Goal: Connect with others: Connect with others

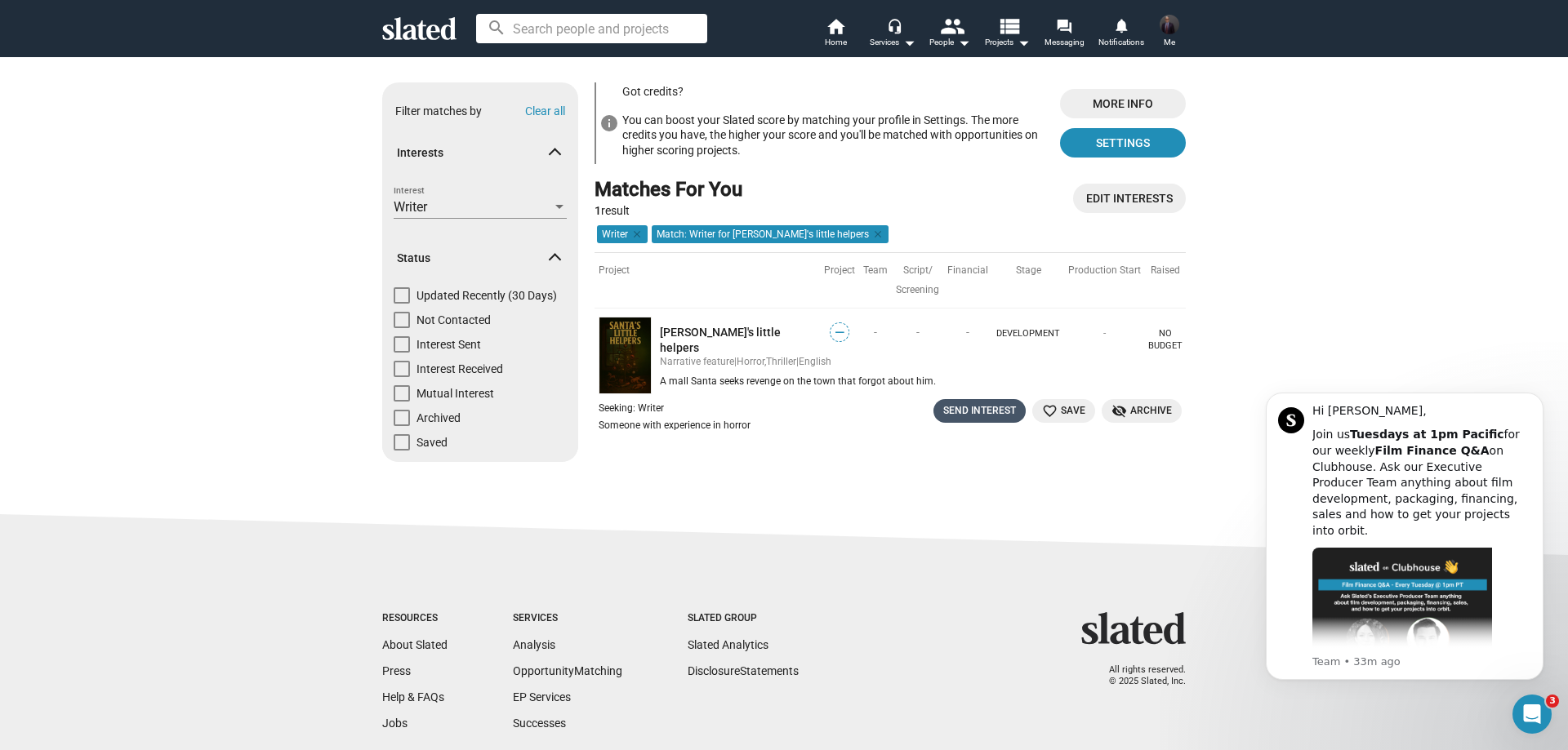
click at [968, 409] on div "Send Interest" at bounding box center [979, 411] width 73 height 18
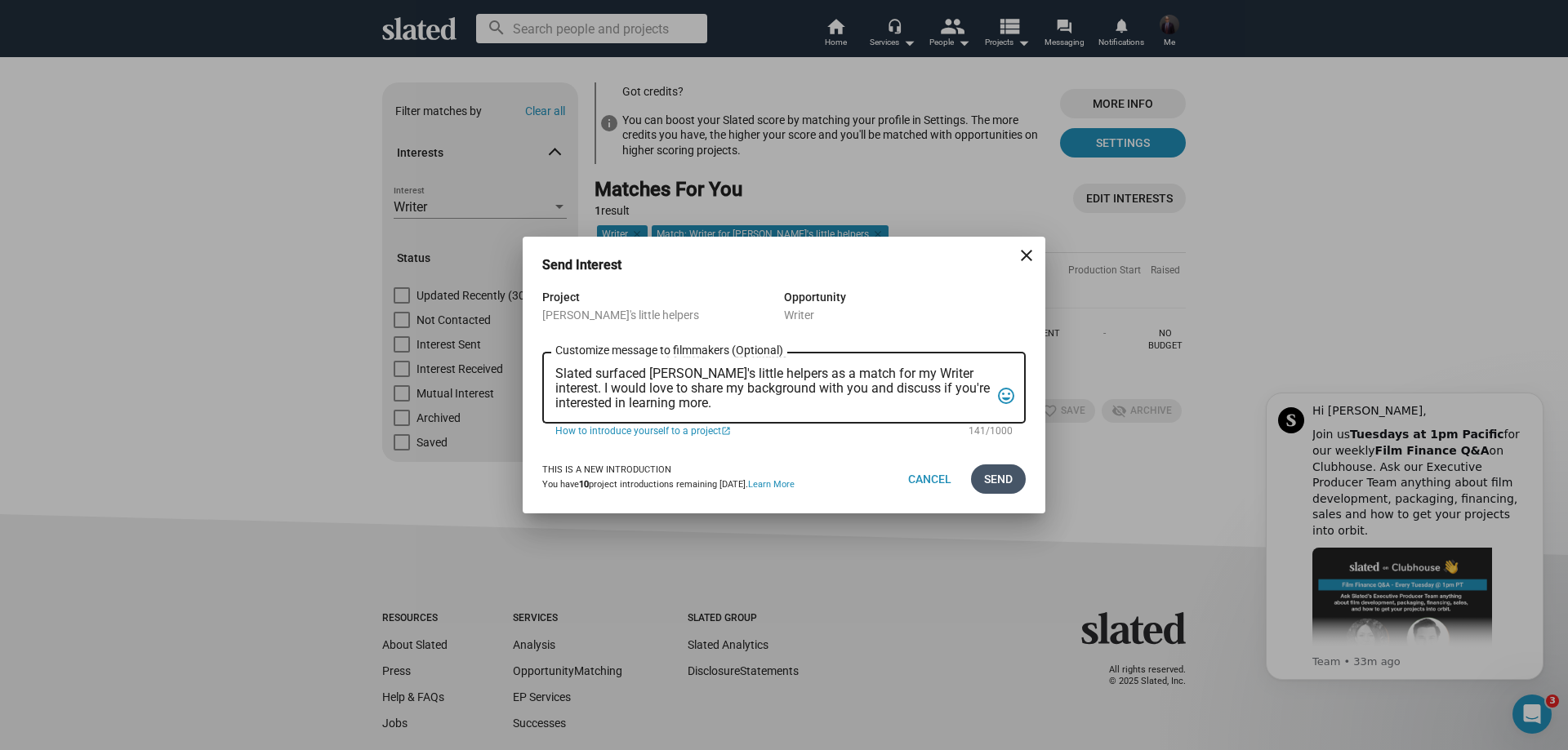
click at [999, 473] on span "Send" at bounding box center [998, 479] width 29 height 29
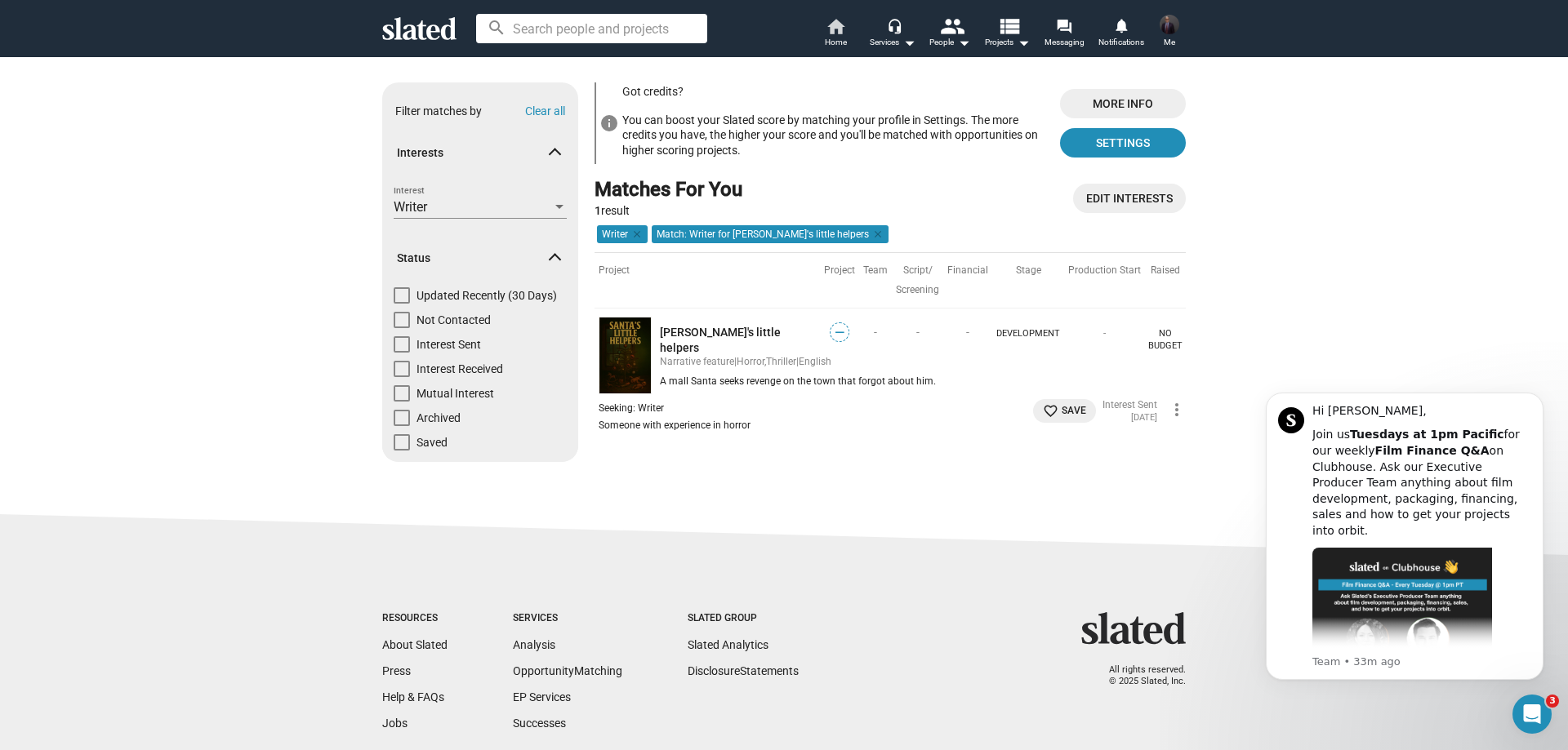
click at [830, 40] on span "Home" at bounding box center [835, 42] width 22 height 19
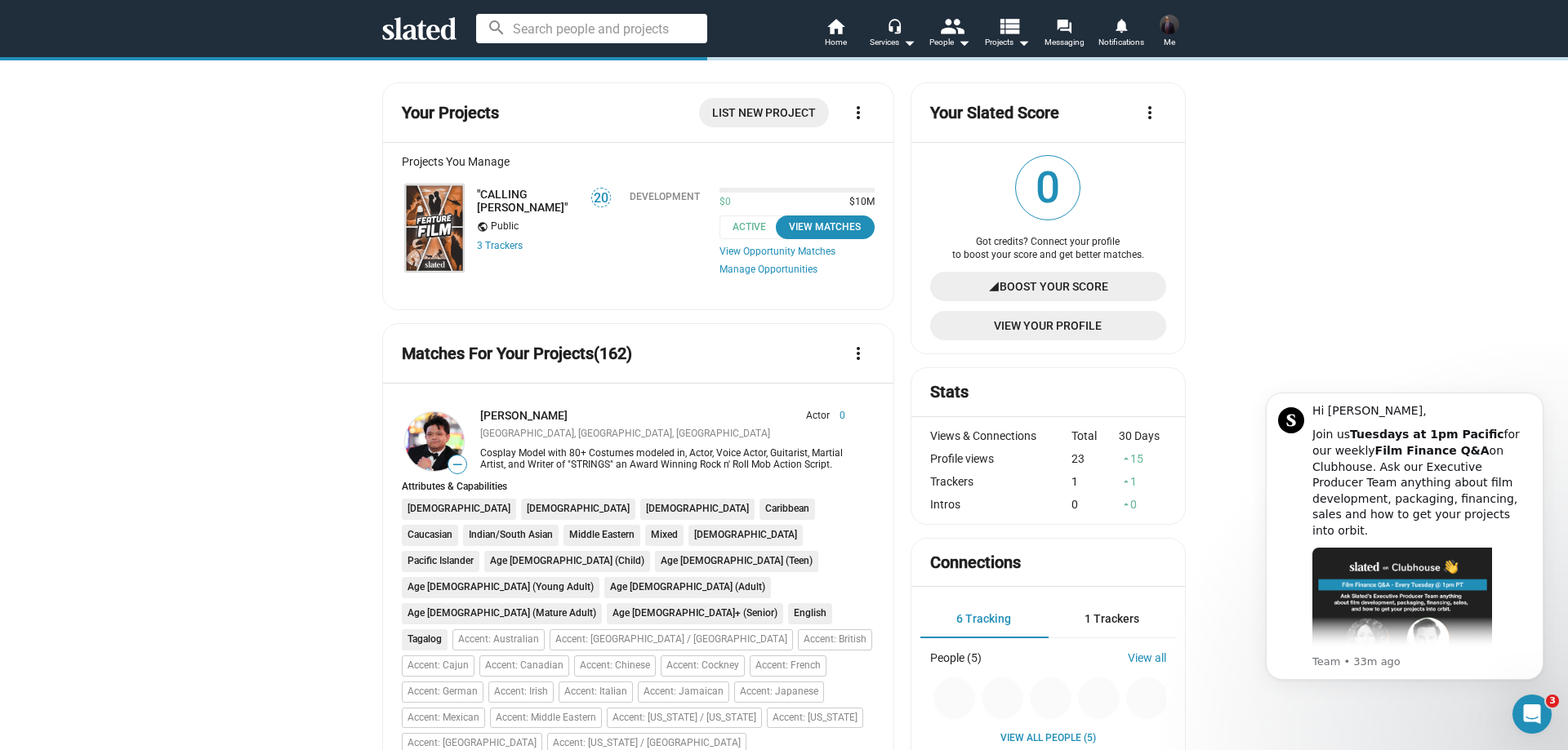
click at [427, 238] on img at bounding box center [434, 227] width 59 height 87
